Goal: Check status: Check status

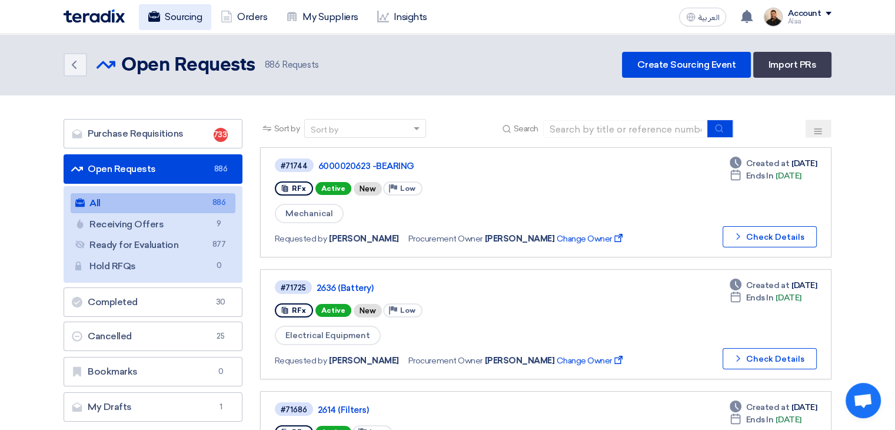
click at [189, 19] on link "Sourcing" at bounding box center [175, 17] width 72 height 26
click at [581, 131] on input at bounding box center [625, 129] width 165 height 18
paste input "6000022214"
type input "6000022214"
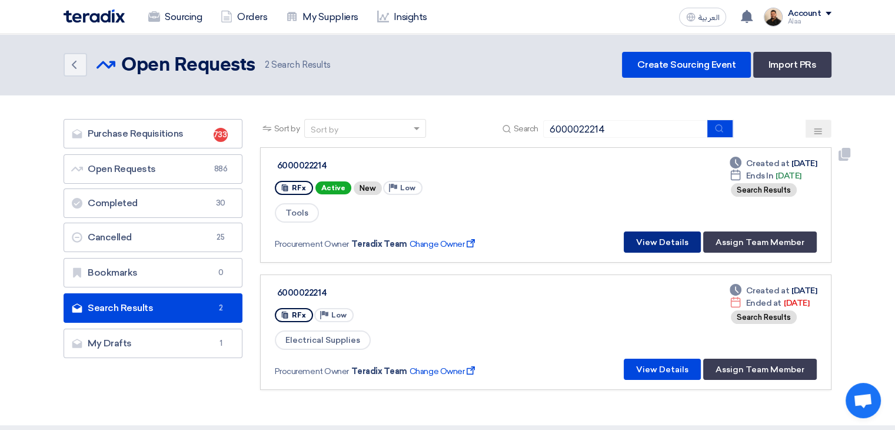
click at [662, 237] on button "View Details" at bounding box center [662, 241] width 77 height 21
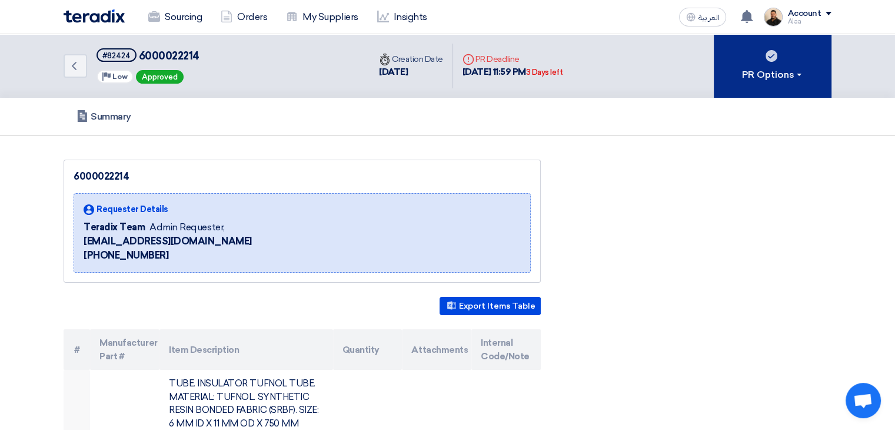
click at [742, 72] on div "PR Options" at bounding box center [773, 75] width 62 height 14
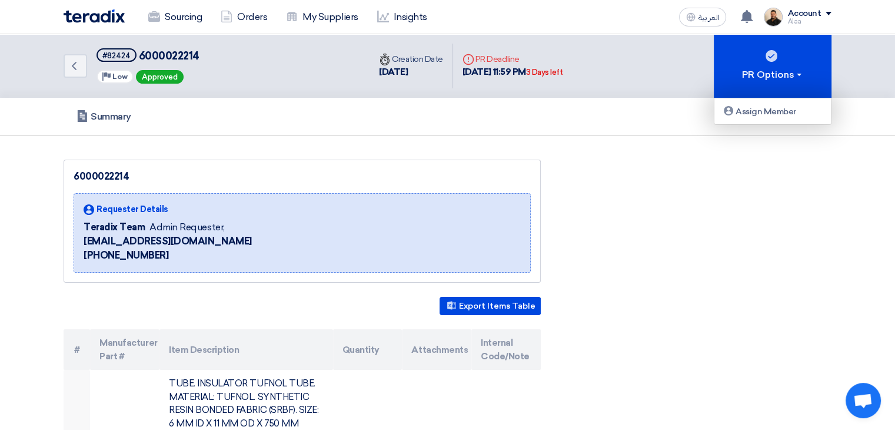
drag, startPoint x: 571, startPoint y: 149, endPoint x: 538, endPoint y: 142, distance: 34.3
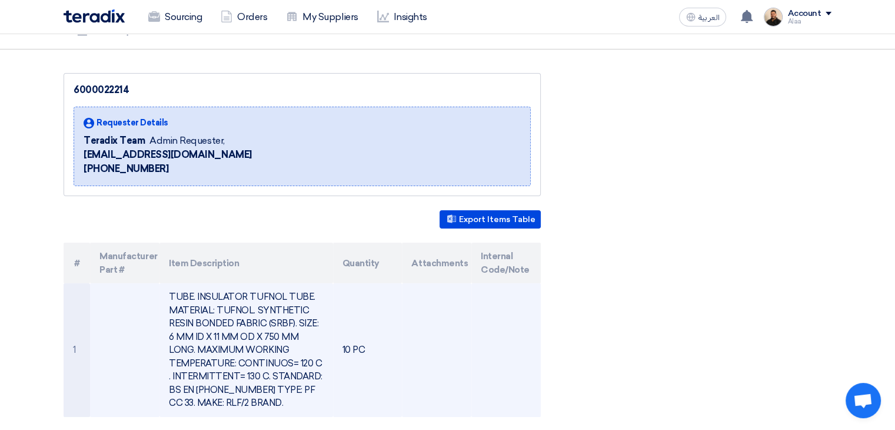
scroll to position [177, 0]
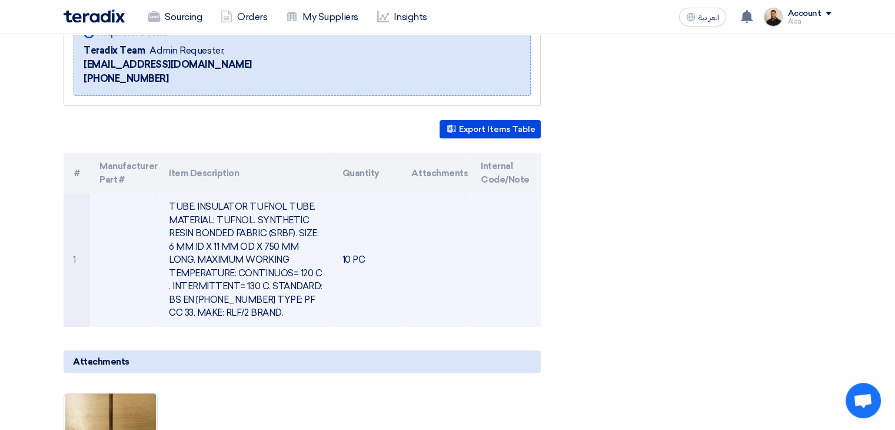
click at [212, 215] on td "TUBE. INSULATOR TUFNOL TUBE. MATERIAL: TUFNOL. SYNTHETIC RESIN BONDED FABRIC (S…" at bounding box center [245, 260] width 173 height 134
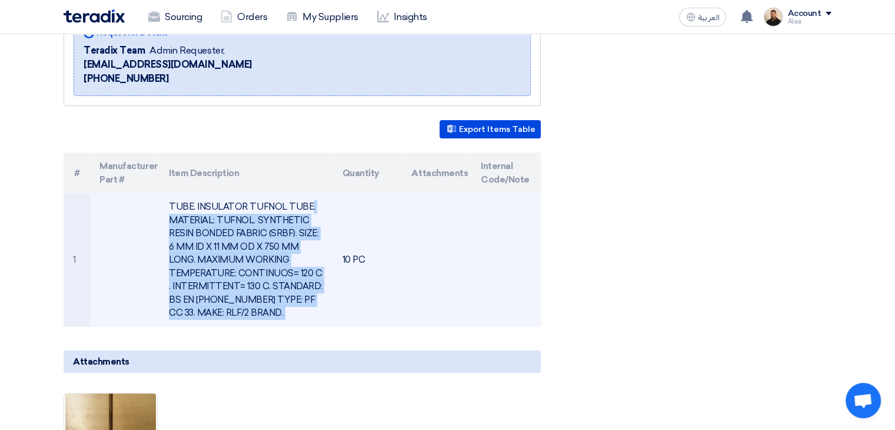
click at [212, 215] on td "TUBE. INSULATOR TUFNOL TUBE. MATERIAL: TUFNOL. SYNTHETIC RESIN BONDED FABRIC (S…" at bounding box center [245, 260] width 173 height 134
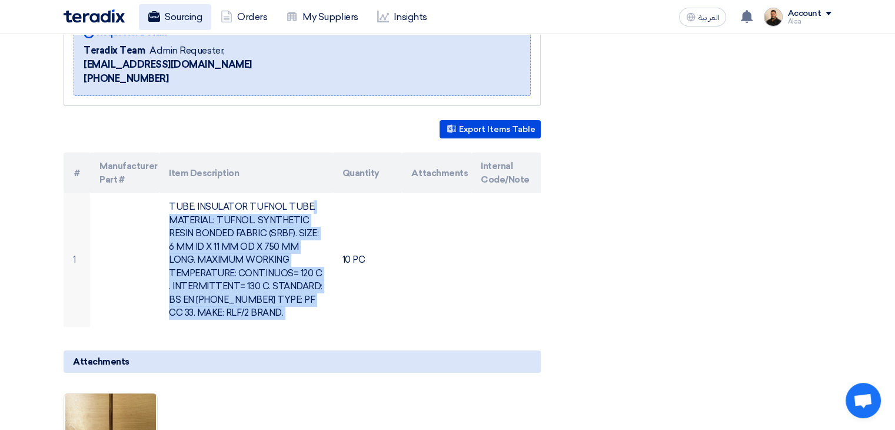
click at [174, 12] on link "Sourcing" at bounding box center [175, 17] width 72 height 26
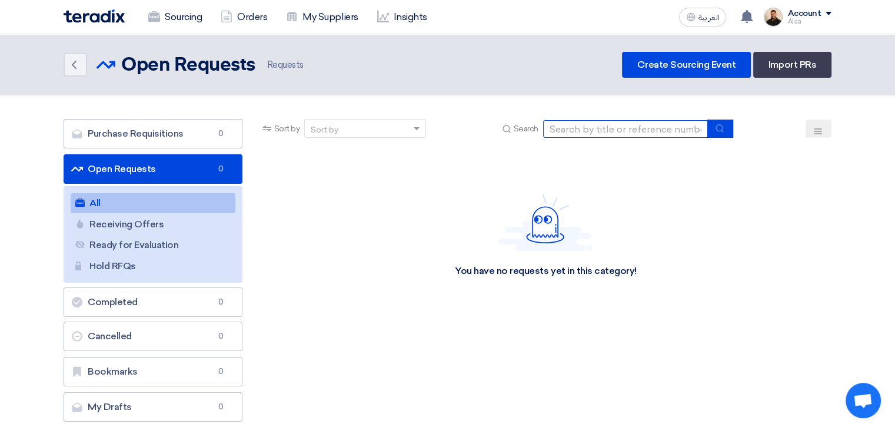
click at [586, 132] on input at bounding box center [625, 129] width 165 height 18
paste input "# 2637 (Sensor Item)"
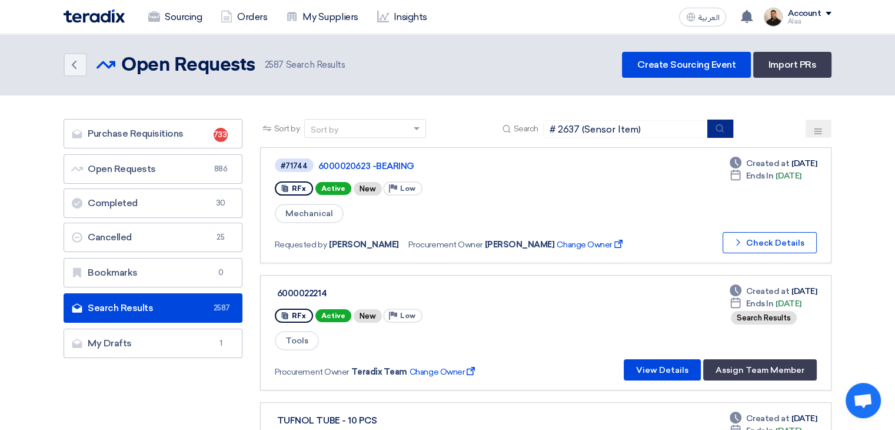
click at [725, 133] on button "submit" at bounding box center [720, 128] width 26 height 18
click at [563, 128] on input "# 2637 (Sensor Item)" at bounding box center [625, 129] width 165 height 18
click at [558, 129] on input "# 2637 (Sensor Item)" at bounding box center [625, 129] width 165 height 18
drag, startPoint x: 569, startPoint y: 128, endPoint x: 656, endPoint y: 132, distance: 86.6
click at [656, 132] on input "2637 (Sensor Item)" at bounding box center [625, 129] width 165 height 18
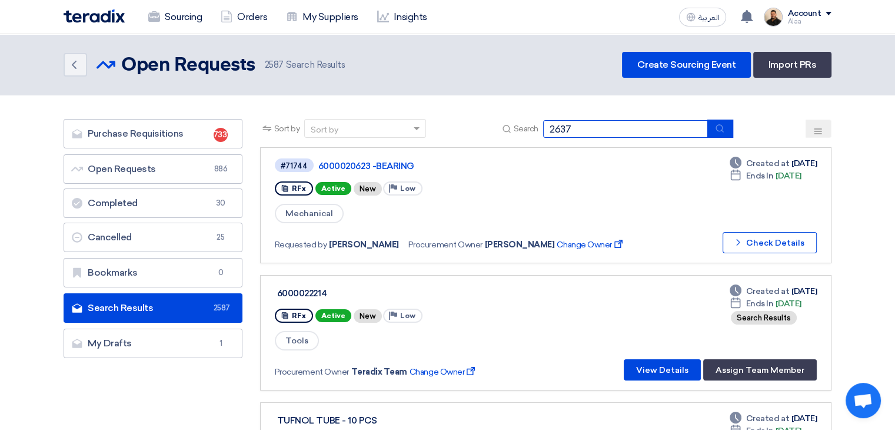
type input "2637"
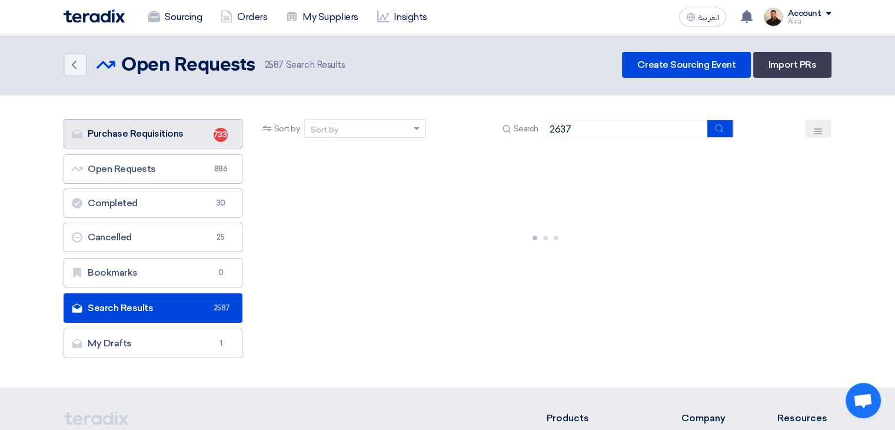
click at [196, 122] on link "Purchase Requisitions Purchase Requisitions 733" at bounding box center [153, 133] width 179 height 29
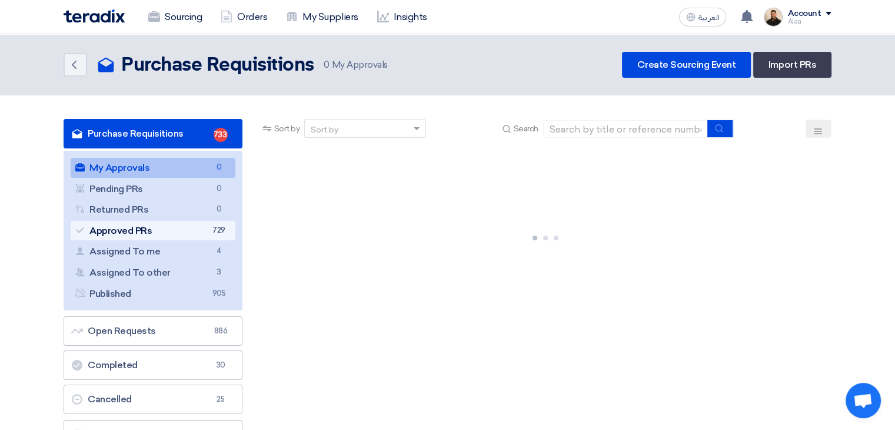
click at [202, 234] on link "Approved PRs Approved PRs 729" at bounding box center [153, 231] width 165 height 20
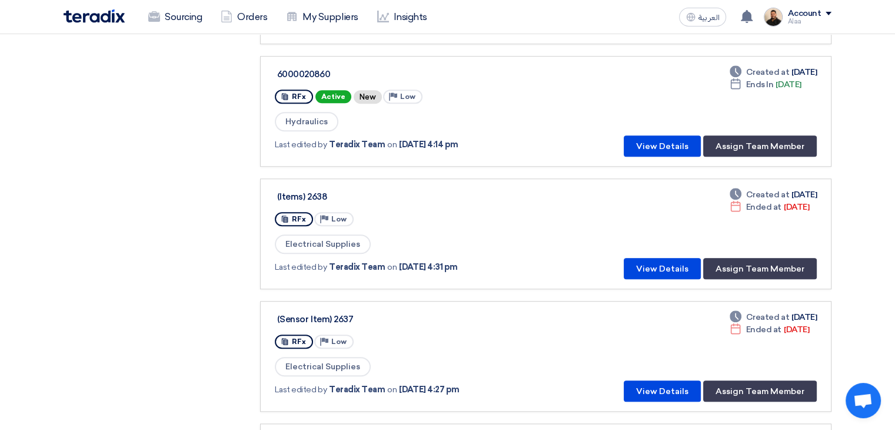
scroll to position [937, 0]
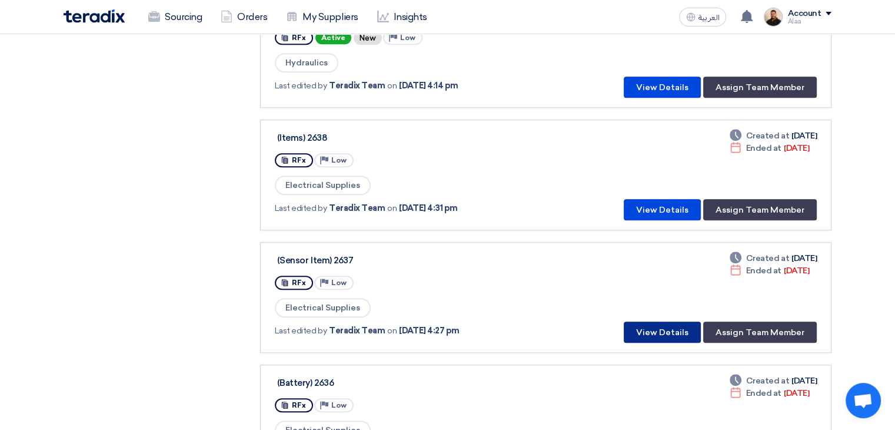
click at [664, 321] on button "View Details" at bounding box center [662, 331] width 77 height 21
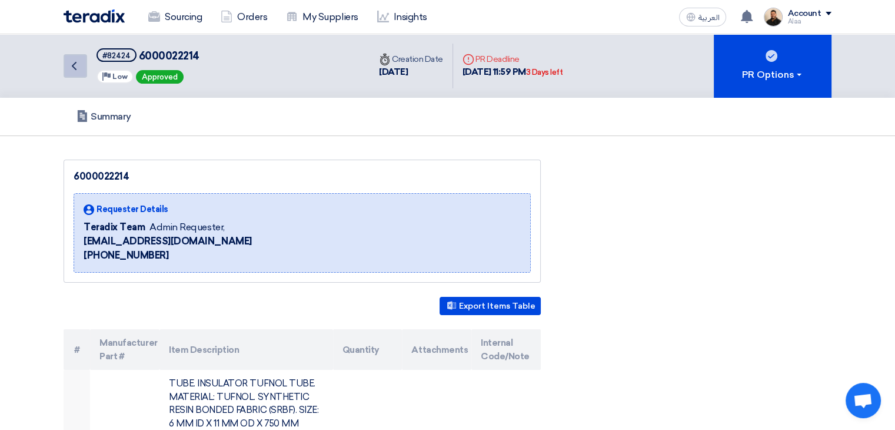
click at [75, 71] on icon "Back" at bounding box center [74, 66] width 14 height 14
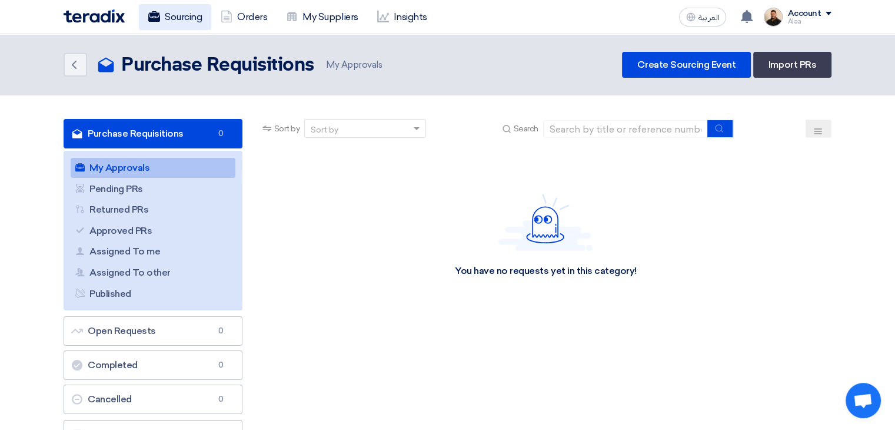
click at [200, 20] on link "Sourcing" at bounding box center [175, 17] width 72 height 26
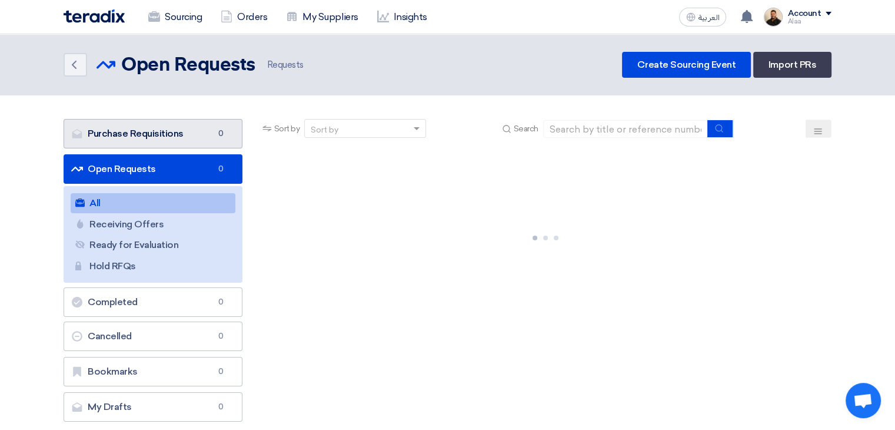
click at [201, 140] on link "Purchase Requisitions Purchase Requisitions 0" at bounding box center [153, 133] width 179 height 29
